Goal: Task Accomplishment & Management: Manage account settings

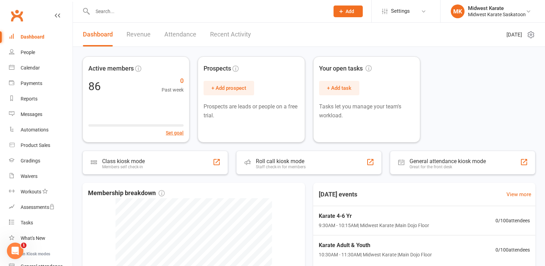
click at [144, 15] on input "text" at bounding box center [207, 12] width 234 height 10
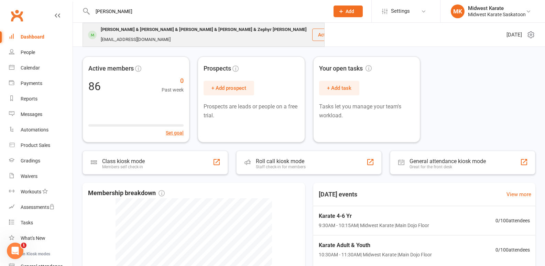
type input "[PERSON_NAME]"
click at [135, 32] on div "[PERSON_NAME] & [PERSON_NAME] & [PERSON_NAME] & [PERSON_NAME] & Zephyr [PERSON_…" at bounding box center [204, 30] width 210 height 10
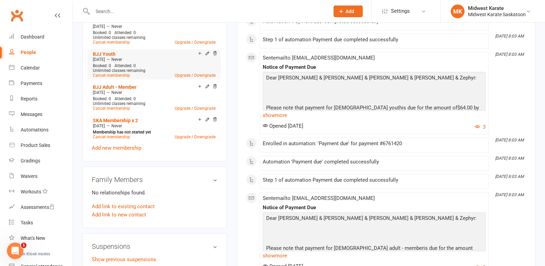
scroll to position [550, 0]
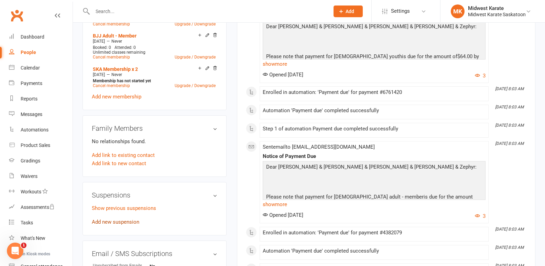
click at [121, 219] on link "Add new suspension" at bounding box center [115, 222] width 47 height 6
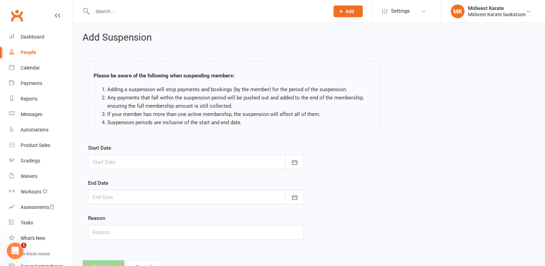
click at [127, 163] on div at bounding box center [196, 162] width 216 height 14
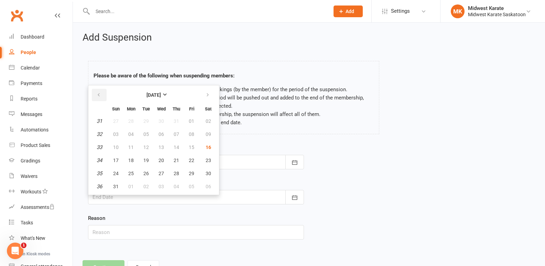
click at [97, 94] on icon "button" at bounding box center [98, 94] width 5 height 5
click at [209, 95] on icon "button" at bounding box center [207, 94] width 5 height 5
click at [205, 147] on span "16" at bounding box center [207, 146] width 5 height 5
type input "[DATE]"
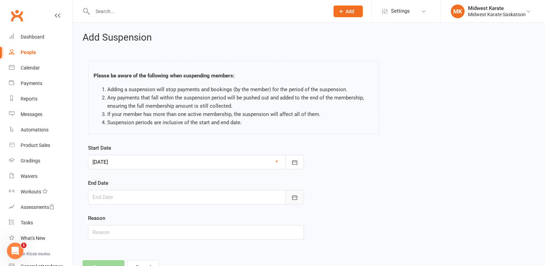
click at [299, 198] on button "button" at bounding box center [294, 197] width 19 height 14
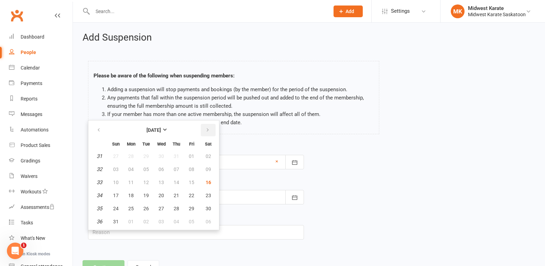
click at [204, 127] on button "button" at bounding box center [208, 130] width 15 height 12
click at [147, 156] on span "30" at bounding box center [145, 155] width 5 height 5
type input "[DATE]"
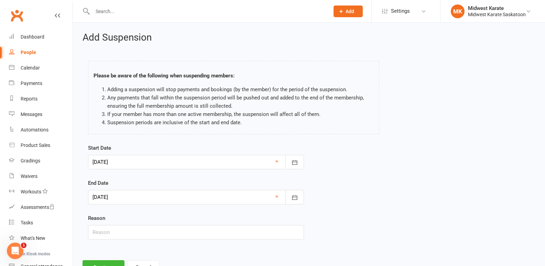
scroll to position [28, 0]
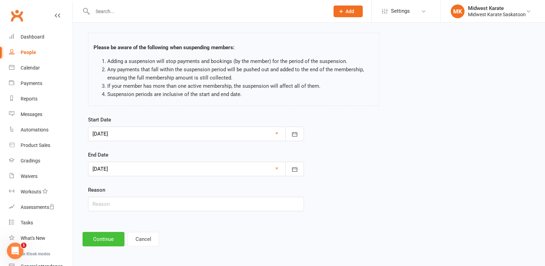
click at [107, 238] on button "Continue" at bounding box center [103, 239] width 42 height 14
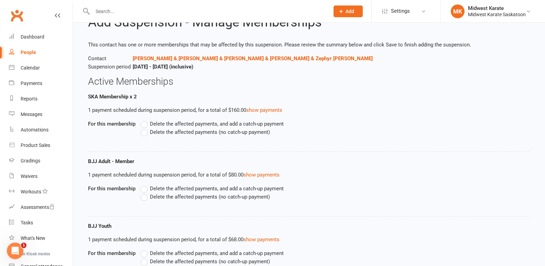
scroll to position [0, 0]
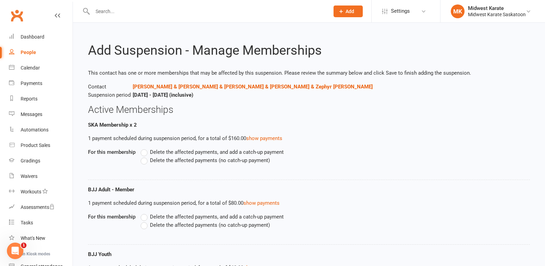
click at [162, 151] on span "Delete the affected payments, and add a catch-up payment" at bounding box center [217, 151] width 134 height 7
click at [145, 148] on input "Delete the affected payments, and add a catch-up payment" at bounding box center [143, 148] width 4 height 0
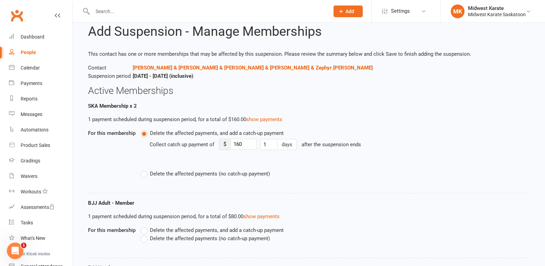
scroll to position [34, 0]
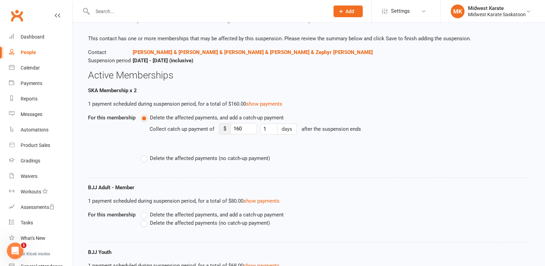
click at [166, 162] on label "Delete the affected payments (no catch-up payment)" at bounding box center [205, 158] width 129 height 8
click at [145, 154] on input "Delete the affected payments (no catch-up payment)" at bounding box center [143, 154] width 4 height 0
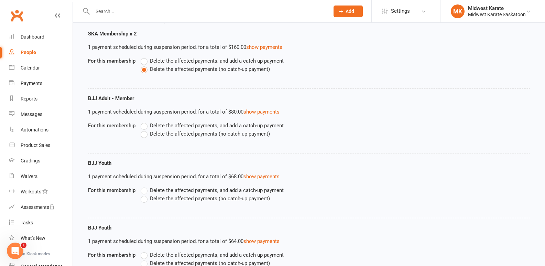
scroll to position [103, 0]
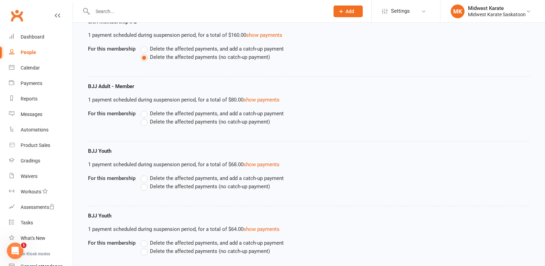
click at [161, 123] on span "Delete the affected payments (no catch-up payment)" at bounding box center [210, 120] width 120 height 7
click at [145, 117] on input "Delete the affected payments (no catch-up payment)" at bounding box center [143, 117] width 4 height 0
click at [175, 186] on span "Delete the affected payments (no catch-up payment)" at bounding box center [210, 185] width 120 height 7
click at [145, 182] on input "Delete the affected payments (no catch-up payment)" at bounding box center [143, 182] width 4 height 0
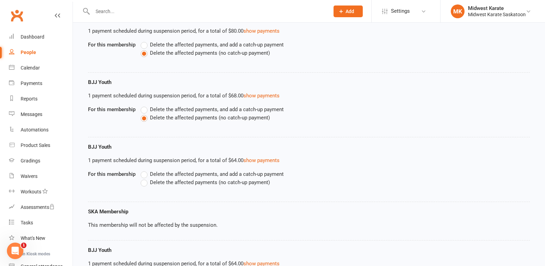
click at [175, 184] on span "Delete the affected payments (no catch-up payment)" at bounding box center [210, 181] width 120 height 7
click at [145, 178] on input "Delete the affected payments (no catch-up payment)" at bounding box center [143, 178] width 4 height 0
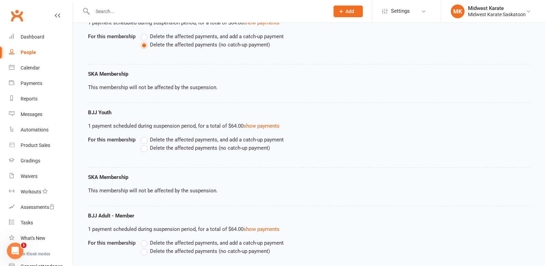
click at [170, 151] on label "Delete the affected payments (no catch-up payment)" at bounding box center [205, 148] width 129 height 8
click at [145, 144] on input "Delete the affected payments (no catch-up payment)" at bounding box center [143, 144] width 4 height 0
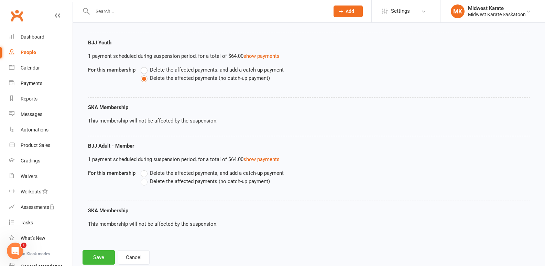
scroll to position [397, 0]
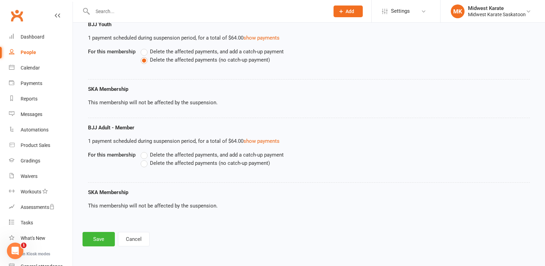
click at [205, 162] on span "Delete the affected payments (no catch-up payment)" at bounding box center [210, 162] width 120 height 7
click at [145, 159] on input "Delete the affected payments (no catch-up payment)" at bounding box center [143, 159] width 4 height 0
click at [97, 239] on button "Save" at bounding box center [98, 239] width 32 height 14
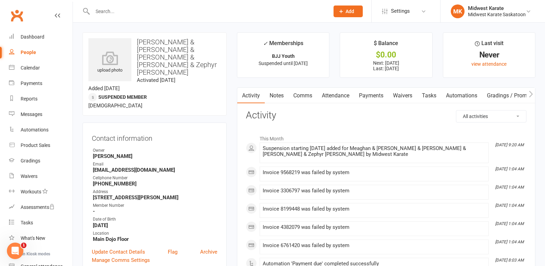
click at [378, 97] on link "Payments" at bounding box center [371, 96] width 34 height 16
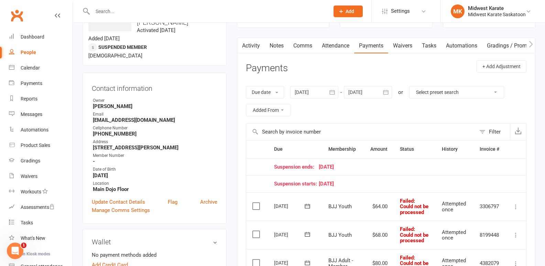
scroll to position [103, 0]
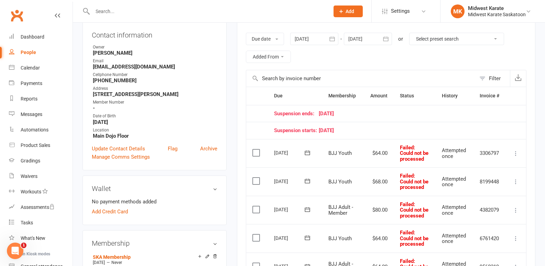
click at [333, 42] on button "button" at bounding box center [332, 39] width 12 height 12
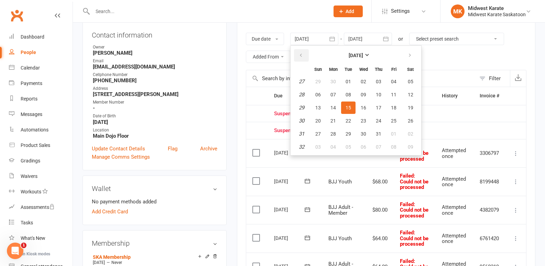
click at [303, 60] on button "button" at bounding box center [301, 55] width 15 height 12
click at [331, 113] on button "12" at bounding box center [333, 107] width 14 height 12
type input "[DATE]"
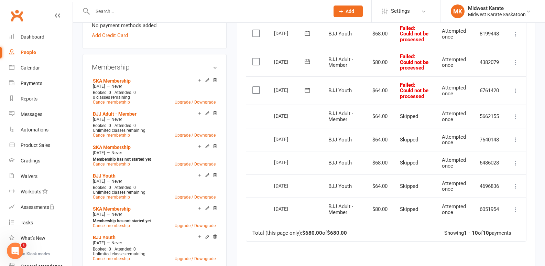
scroll to position [240, 0]
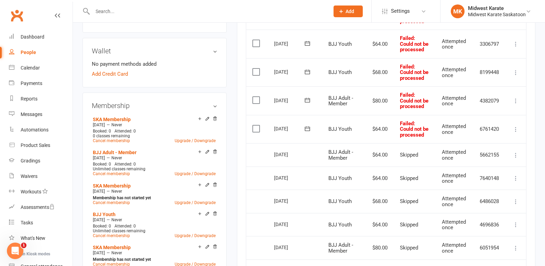
drag, startPoint x: 254, startPoint y: 130, endPoint x: 259, endPoint y: 109, distance: 20.9
click at [254, 128] on label at bounding box center [256, 128] width 9 height 7
click at [254, 125] on input "checkbox" at bounding box center [254, 125] width 4 height 0
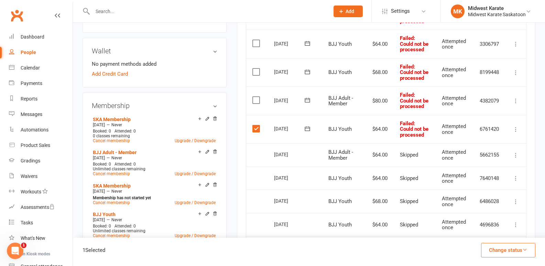
click at [259, 103] on label at bounding box center [256, 100] width 9 height 7
click at [257, 97] on input "checkbox" at bounding box center [254, 97] width 4 height 0
click at [261, 76] on td "Select this" at bounding box center [257, 72] width 22 height 29
click at [256, 70] on label at bounding box center [256, 71] width 9 height 7
click at [256, 68] on input "checkbox" at bounding box center [254, 68] width 4 height 0
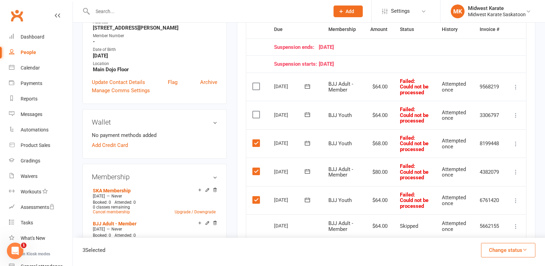
scroll to position [103, 0]
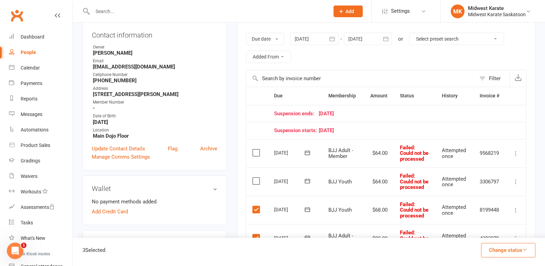
click at [258, 154] on label at bounding box center [256, 152] width 9 height 7
click at [257, 149] on input "checkbox" at bounding box center [254, 149] width 4 height 0
drag, startPoint x: 260, startPoint y: 186, endPoint x: 260, endPoint y: 181, distance: 5.5
click at [260, 184] on td "Select this" at bounding box center [257, 181] width 22 height 29
click at [259, 180] on label at bounding box center [256, 180] width 9 height 7
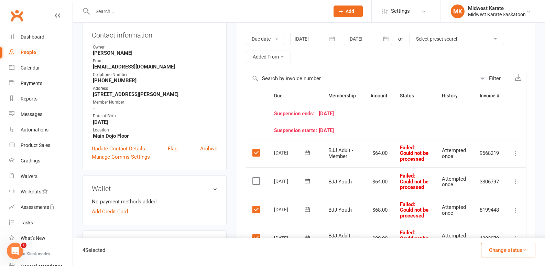
click at [257, 177] on input "checkbox" at bounding box center [254, 177] width 4 height 0
click at [518, 250] on button "Change status" at bounding box center [508, 250] width 54 height 14
click at [489, 229] on link "Skipped" at bounding box center [501, 231] width 68 height 14
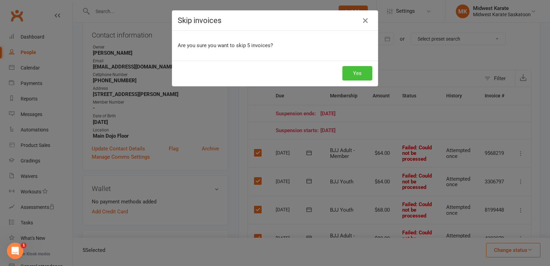
click at [350, 73] on button "Yes" at bounding box center [357, 73] width 30 height 14
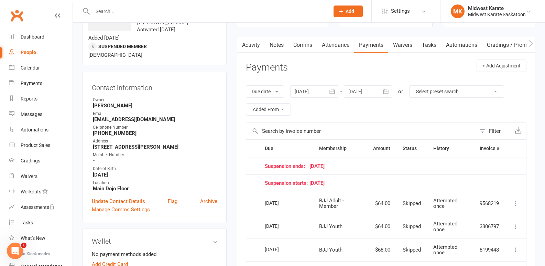
scroll to position [0, 0]
